Goal: Complete application form

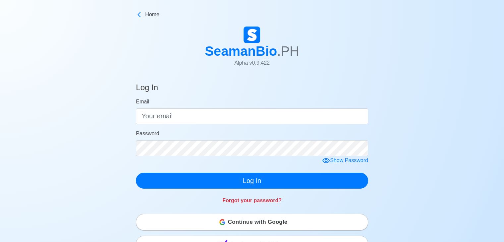
click at [225, 225] on div "Continue with Google" at bounding box center [252, 221] width 232 height 13
click at [233, 222] on span "Continue with Google" at bounding box center [258, 221] width 60 height 13
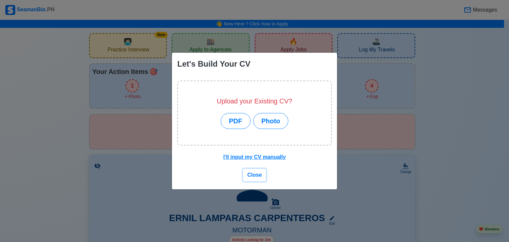
click at [255, 173] on span "Close" at bounding box center [254, 175] width 15 height 6
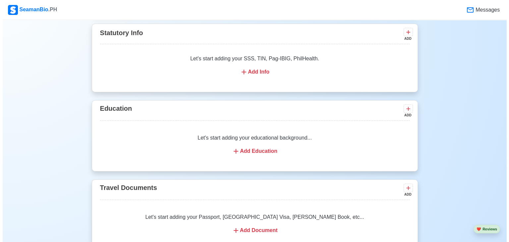
scroll to position [431, 0]
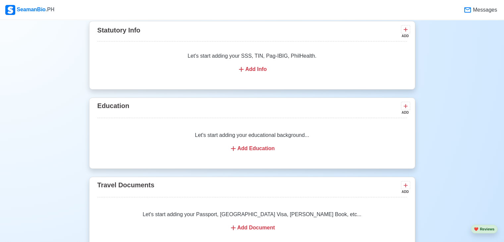
click at [255, 147] on div "Add Education" at bounding box center [252, 148] width 294 height 8
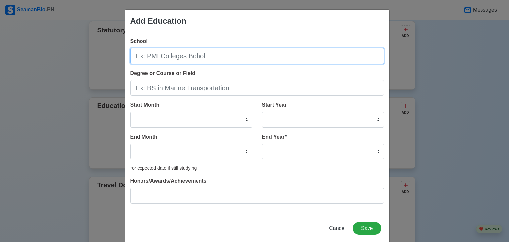
click at [211, 58] on input "School" at bounding box center [257, 56] width 254 height 16
type input "u"
type input "University of the Visayas"
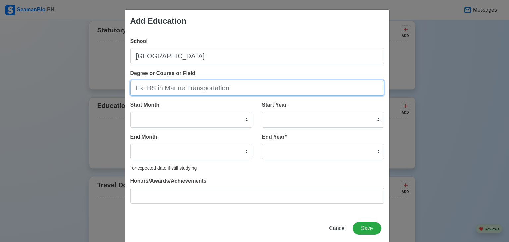
click at [227, 89] on input "Degree or Course or Field" at bounding box center [257, 88] width 254 height 16
type input "b"
type input "Bachelor of Science in Marine Engineering"
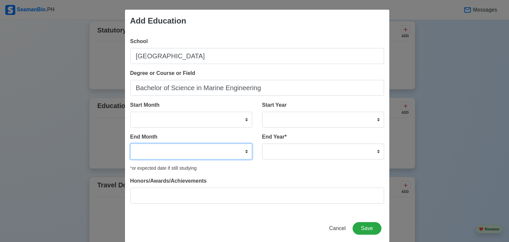
click at [246, 151] on select "January February March April May June July August September October November De…" at bounding box center [191, 151] width 122 height 16
select select "March"
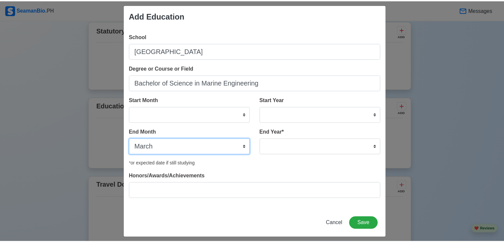
scroll to position [10, 0]
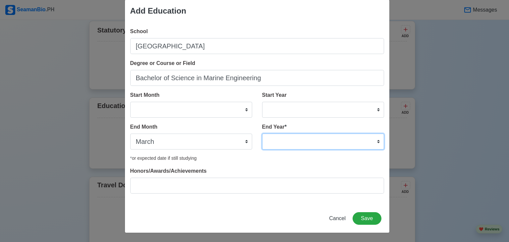
click at [282, 138] on select "2035 2034 2033 2032 2031 2030 2029 2028 2027 2026 2025 2024 2023 2022 2021 2020…" at bounding box center [323, 142] width 122 height 16
select select "2015"
click at [262, 134] on select "2035 2034 2033 2032 2031 2030 2029 2028 2027 2026 2025 2024 2023 2022 2021 2020…" at bounding box center [323, 142] width 122 height 16
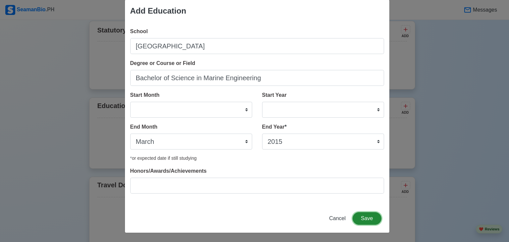
click at [359, 216] on button "Save" at bounding box center [366, 218] width 28 height 13
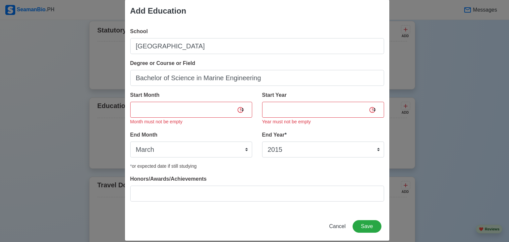
click at [333, 129] on div "Start Year 2025 2024 2023 2022 2021 2020 2019 2018 2017 2016 2015 2014 2013 201…" at bounding box center [320, 111] width 127 height 40
click at [367, 110] on select "2025 2024 2023 2022 2021 2020 2019 2018 2017 2016 2015 2014 2013 2012 2011 2010…" at bounding box center [323, 110] width 122 height 16
select select "2012"
click at [262, 102] on select "2025 2024 2023 2022 2021 2020 2019 2018 2017 2016 2015 2014 2013 2012 2011 2010…" at bounding box center [323, 110] width 122 height 16
click at [191, 108] on select "January February March April May June July August September October November De…" at bounding box center [191, 110] width 122 height 16
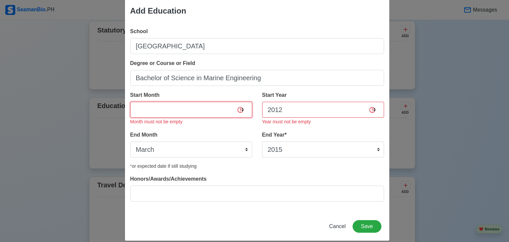
select select "June"
click at [130, 102] on select "January February March April May June July August September October November De…" at bounding box center [191, 110] width 122 height 16
click at [371, 222] on button "Save" at bounding box center [366, 226] width 28 height 13
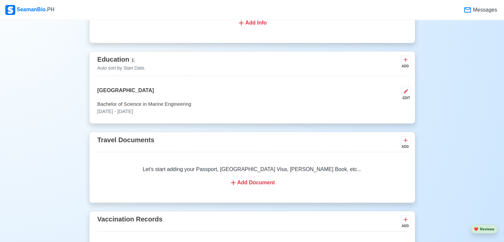
scroll to position [464, 0]
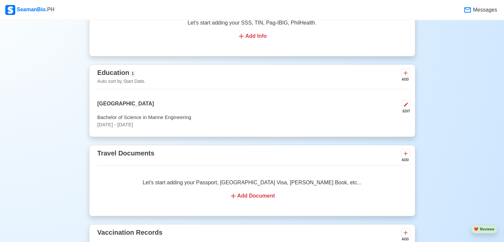
click at [255, 197] on div "Add Document" at bounding box center [252, 196] width 294 height 8
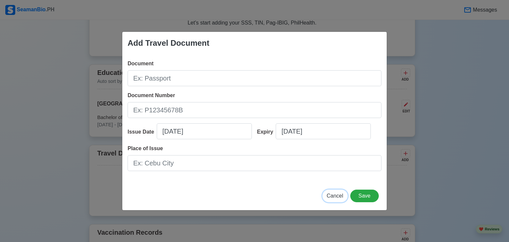
click at [337, 197] on span "Cancel" at bounding box center [335, 196] width 17 height 6
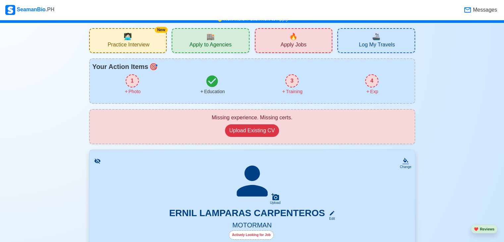
scroll to position [0, 0]
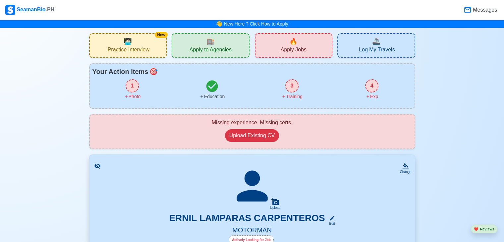
drag, startPoint x: 450, startPoint y: 175, endPoint x: 452, endPoint y: 167, distance: 8.8
